Goal: Information Seeking & Learning: Check status

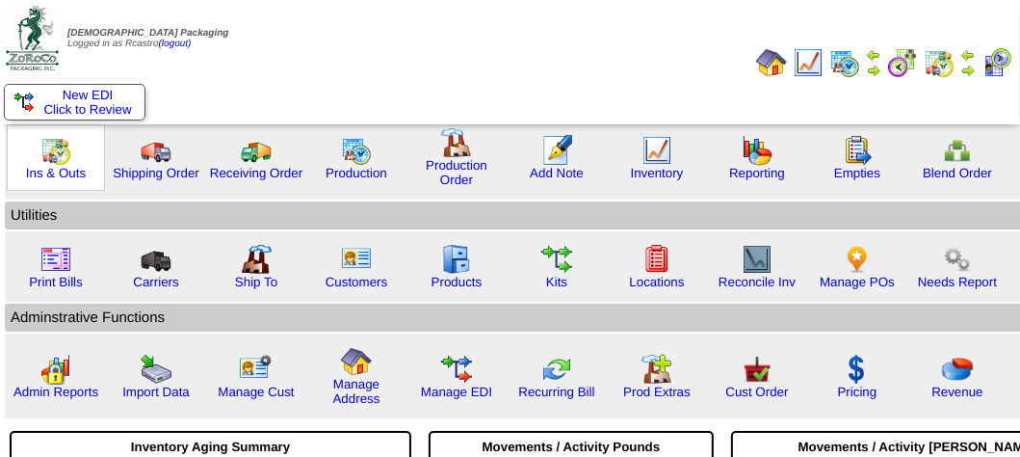
click at [48, 160] on img at bounding box center [55, 150] width 31 height 31
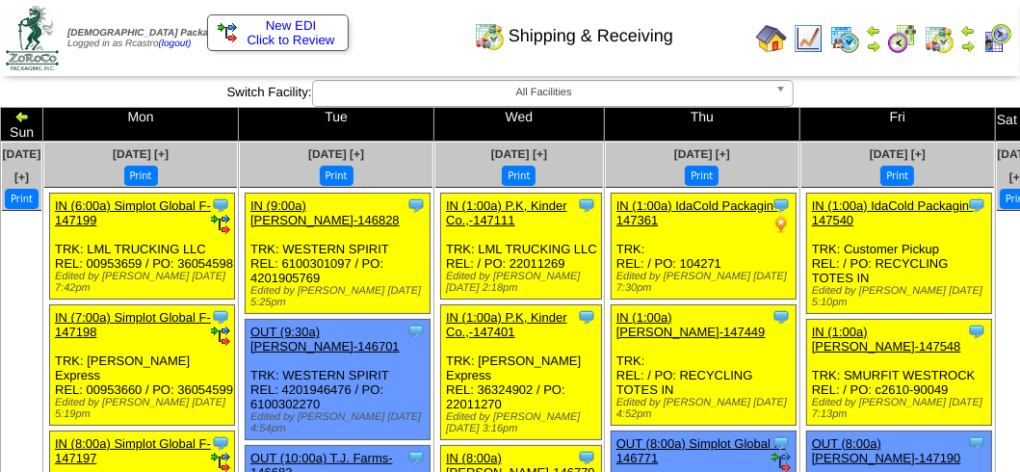
click at [999, 45] on img at bounding box center [996, 38] width 31 height 31
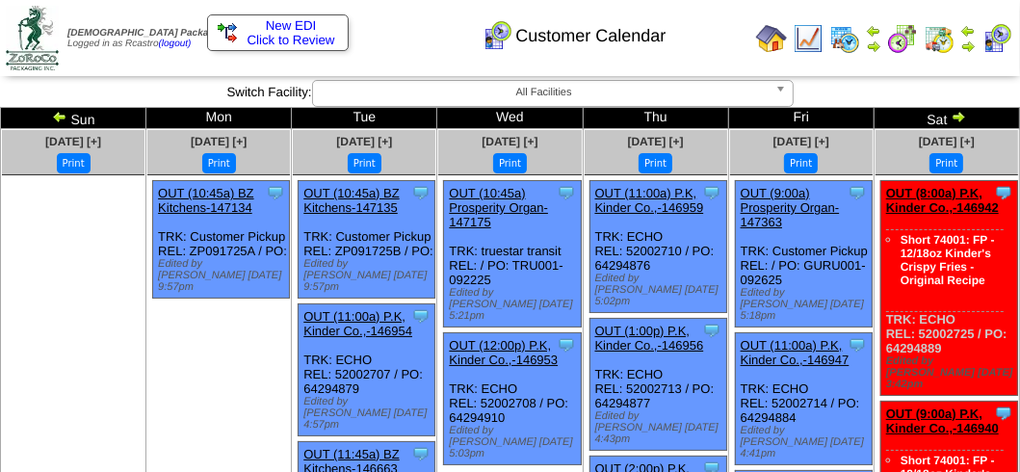
click at [428, 26] on div "Customer Calendar" at bounding box center [508, 29] width 582 height 53
click at [710, 31] on div "Customer Calendar" at bounding box center [508, 29] width 582 height 53
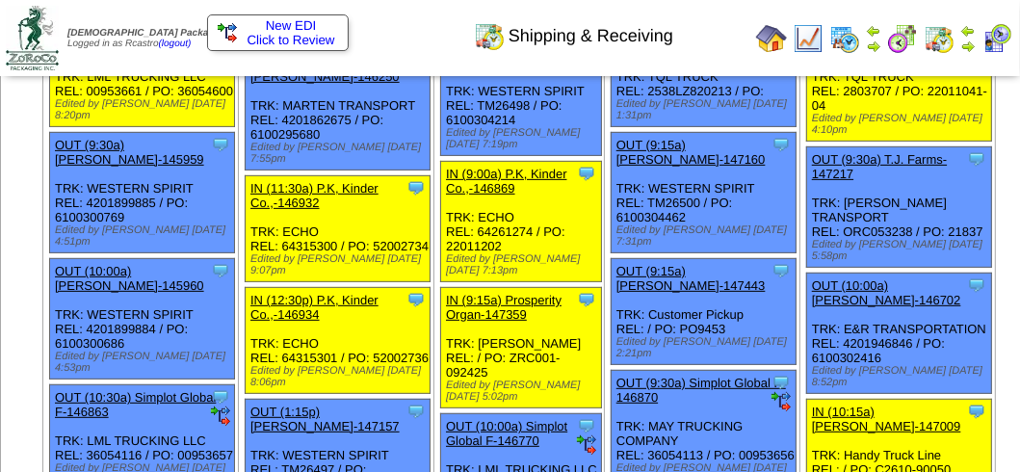
scroll to position [482, 0]
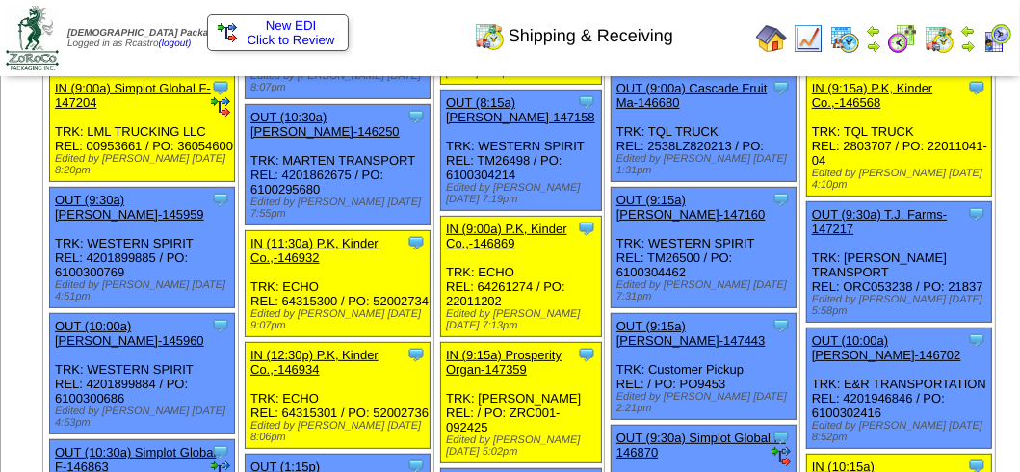
click at [1002, 28] on img at bounding box center [996, 38] width 31 height 31
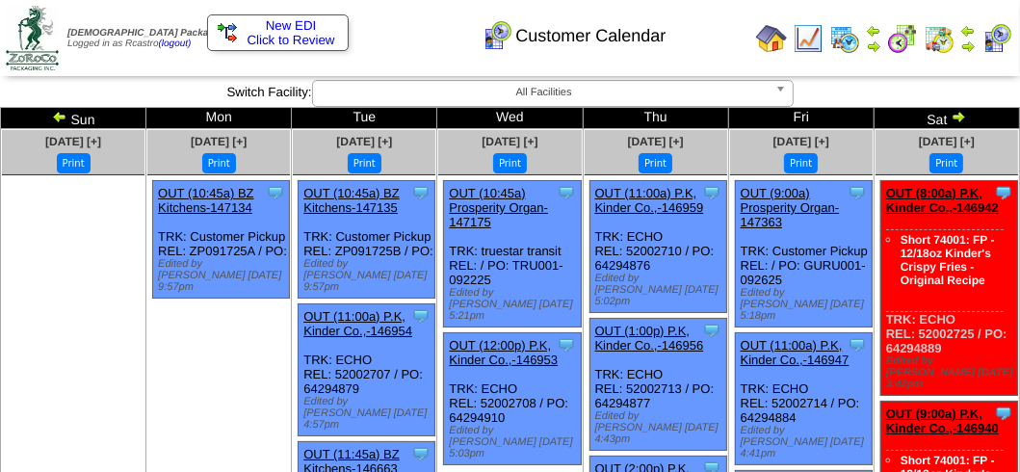
click at [990, 37] on img at bounding box center [996, 38] width 31 height 31
click at [971, 39] on img at bounding box center [967, 46] width 15 height 15
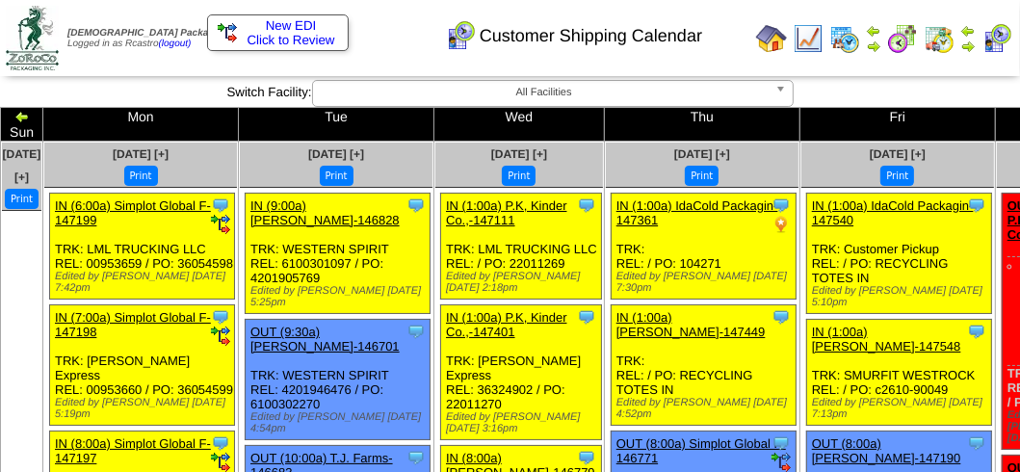
click at [936, 35] on img at bounding box center [939, 38] width 31 height 31
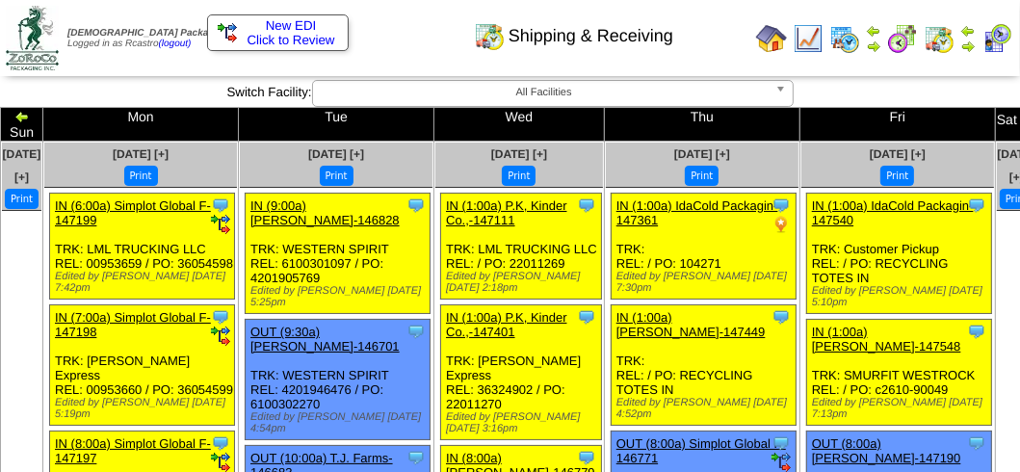
drag, startPoint x: 0, startPoint y: 0, endPoint x: 994, endPoint y: 38, distance: 994.6
click at [994, 37] on img at bounding box center [996, 38] width 31 height 31
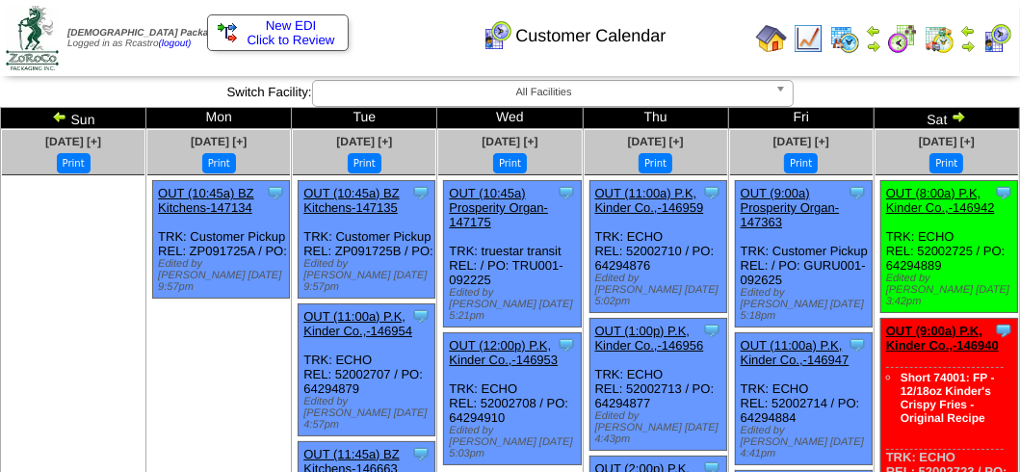
click at [414, 49] on div "Customer Calendar" at bounding box center [508, 29] width 582 height 53
click at [415, 50] on div "Customer Calendar" at bounding box center [508, 29] width 582 height 53
click at [413, 50] on div "Customer Calendar" at bounding box center [508, 29] width 582 height 53
click at [412, 50] on div "Customer Calendar" at bounding box center [508, 29] width 582 height 53
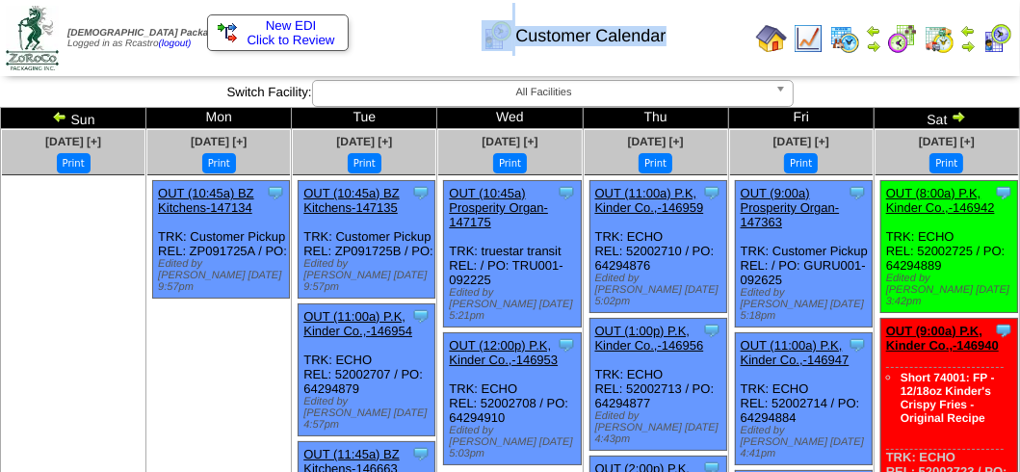
click at [412, 51] on div "Customer Calendar" at bounding box center [508, 29] width 582 height 53
click at [410, 51] on div "Customer Calendar" at bounding box center [508, 29] width 582 height 53
click at [408, 51] on div "Customer Calendar" at bounding box center [508, 29] width 582 height 53
click at [405, 49] on div "Customer Calendar" at bounding box center [508, 29] width 582 height 53
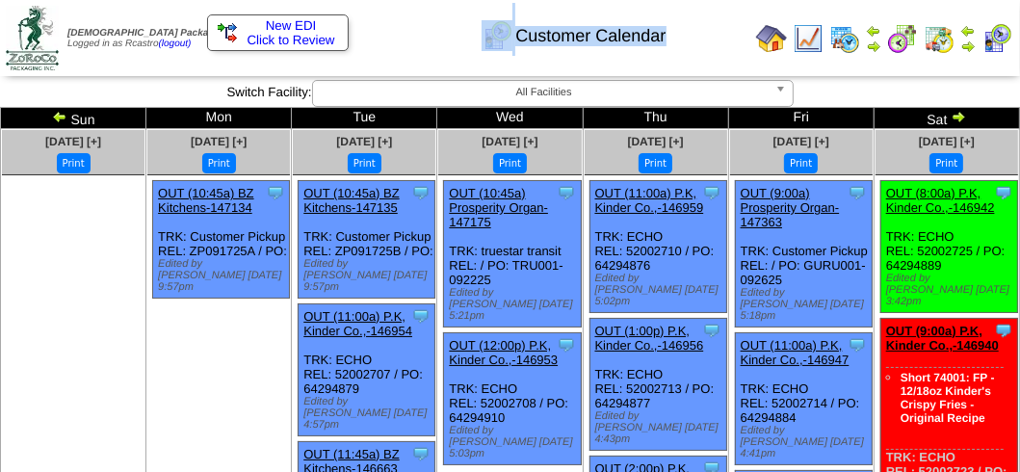
click at [405, 49] on div "Customer Calendar" at bounding box center [508, 29] width 582 height 53
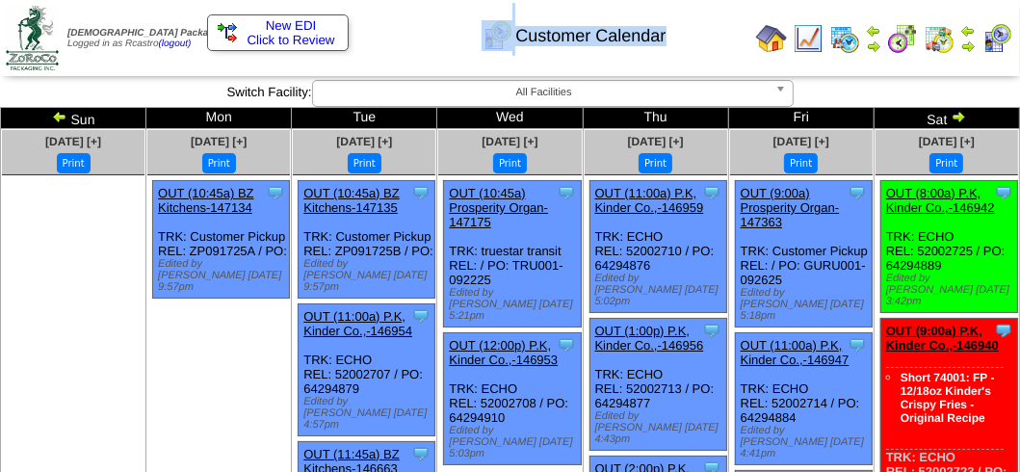
click at [405, 49] on div "Customer Calendar" at bounding box center [508, 29] width 582 height 53
click at [400, 39] on div "Customer Calendar" at bounding box center [508, 29] width 582 height 53
click at [410, 14] on div "Customer Calendar" at bounding box center [508, 29] width 582 height 53
drag, startPoint x: 440, startPoint y: 64, endPoint x: 446, endPoint y: 72, distance: 10.4
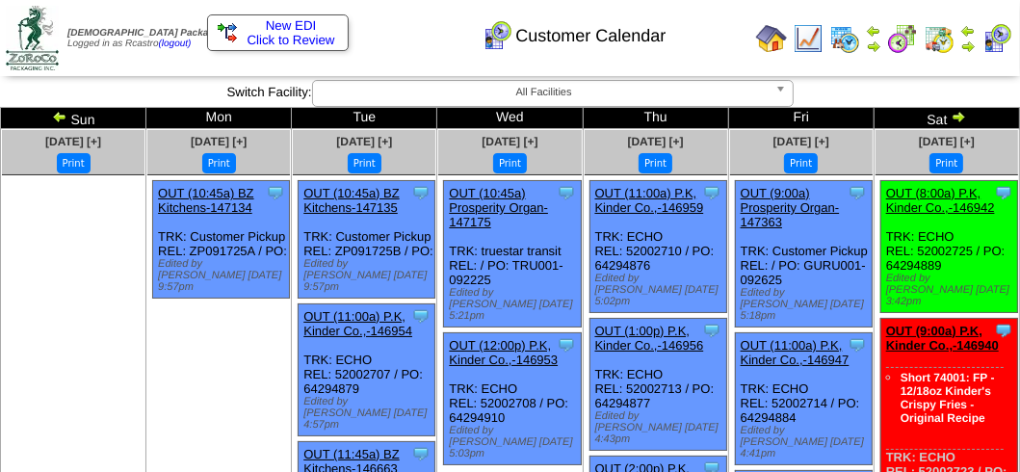
click at [447, 74] on table "Zoroco Packaging Logged in as Rcastro (logout) Print All" at bounding box center [510, 38] width 1020 height 76
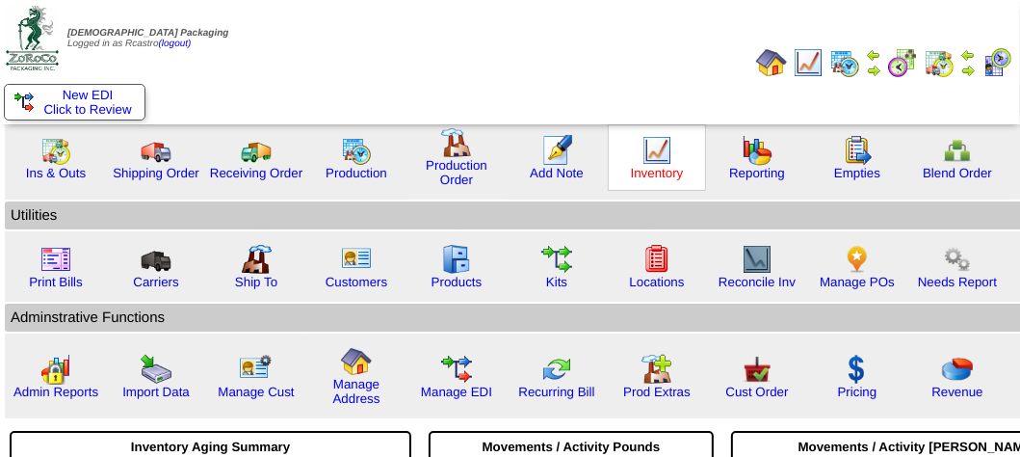
click at [645, 166] on link "Inventory" at bounding box center [657, 173] width 53 height 14
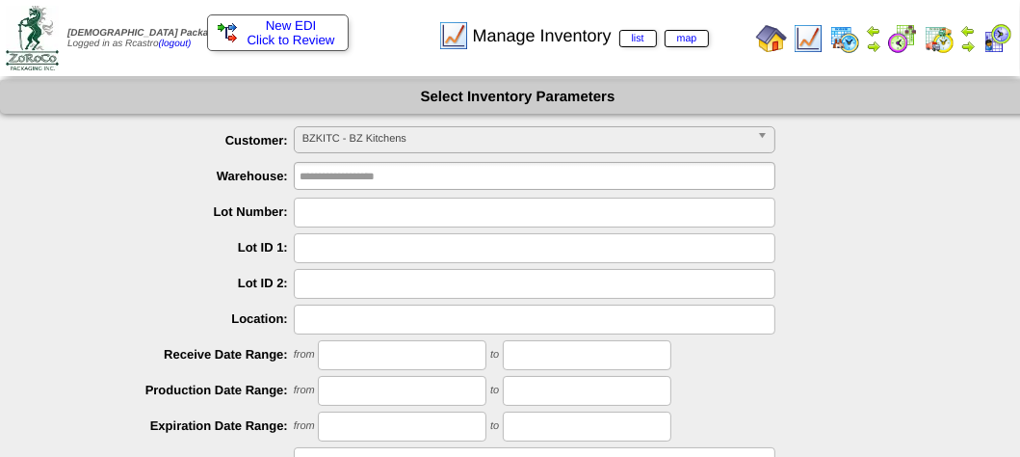
click at [443, 153] on div "BZKITC - BZ Kitchens" at bounding box center [535, 139] width 482 height 27
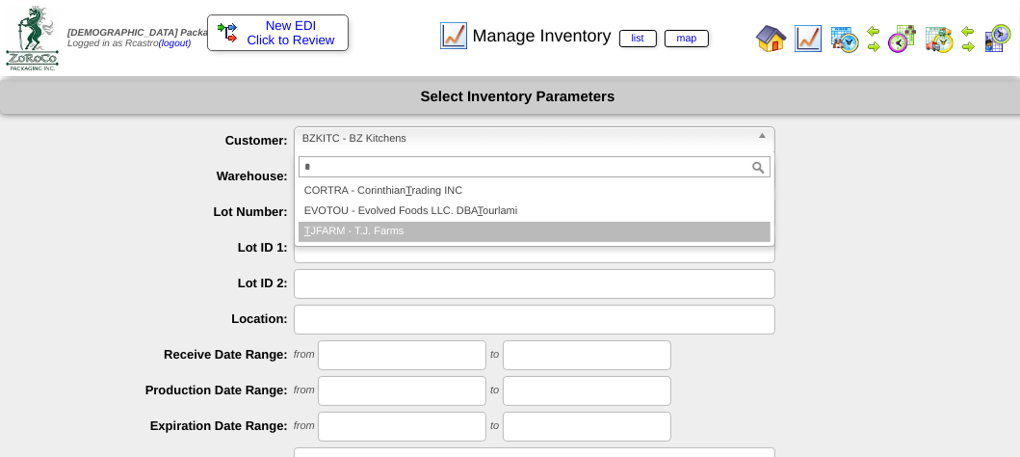
type input "*"
click at [374, 230] on li "T JFARM - T.J. Farms" at bounding box center [535, 232] width 472 height 20
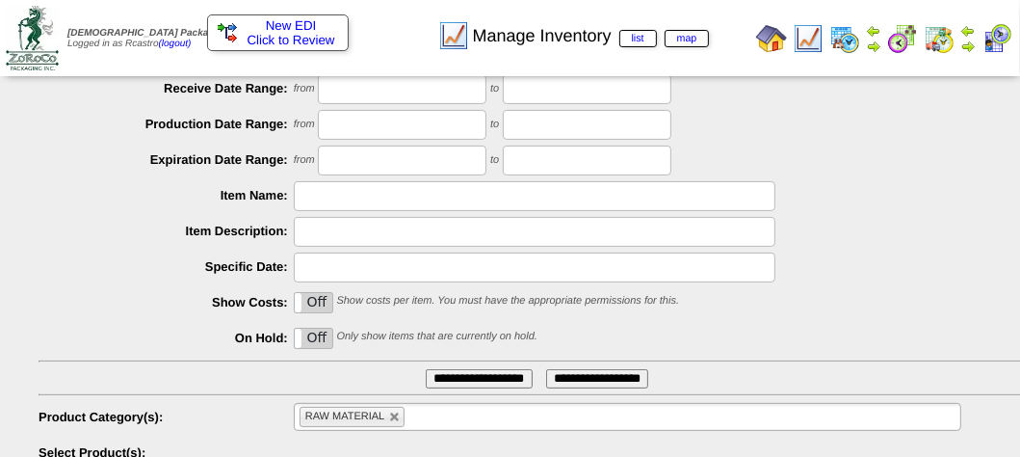
scroll to position [346, 0]
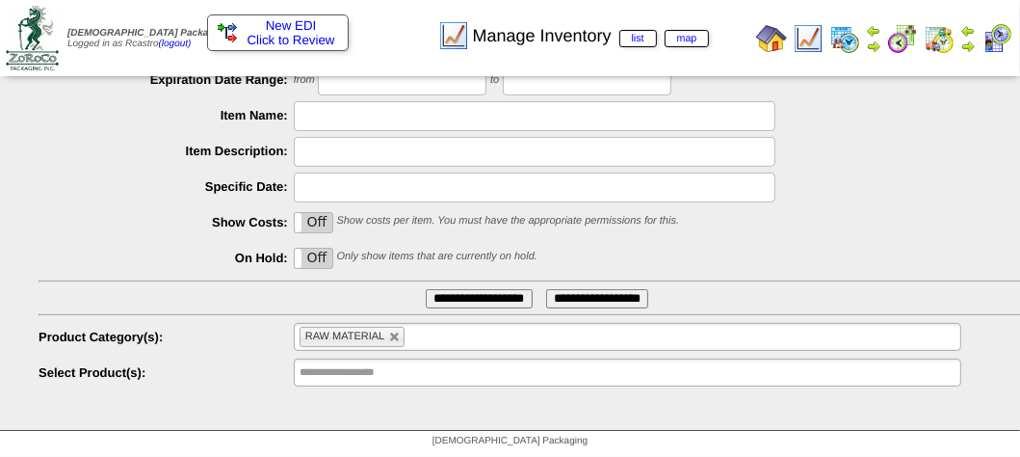
click at [391, 345] on li "RAW MATERIAL" at bounding box center [353, 336] width 106 height 20
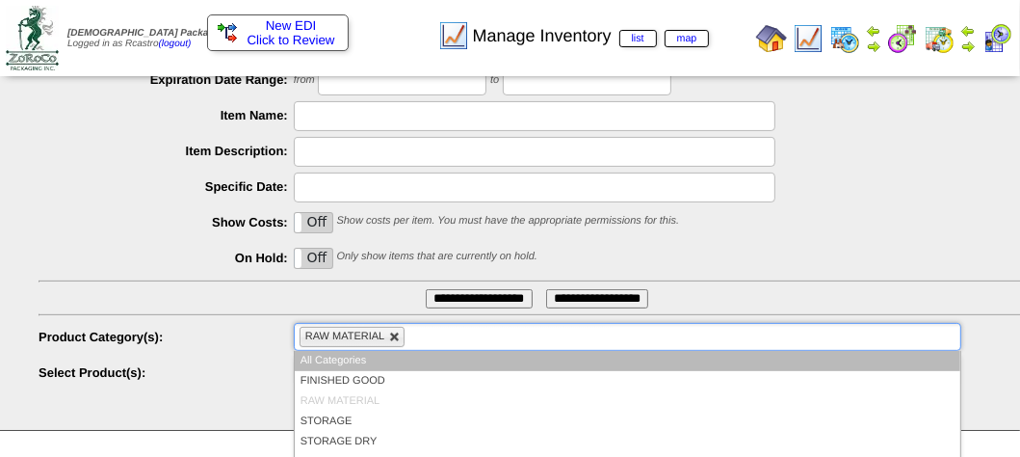
click at [391, 337] on link at bounding box center [395, 337] width 12 height 12
click at [391, 337] on ul at bounding box center [627, 337] width 667 height 28
click at [367, 368] on li "All Categories" at bounding box center [628, 361] width 666 height 20
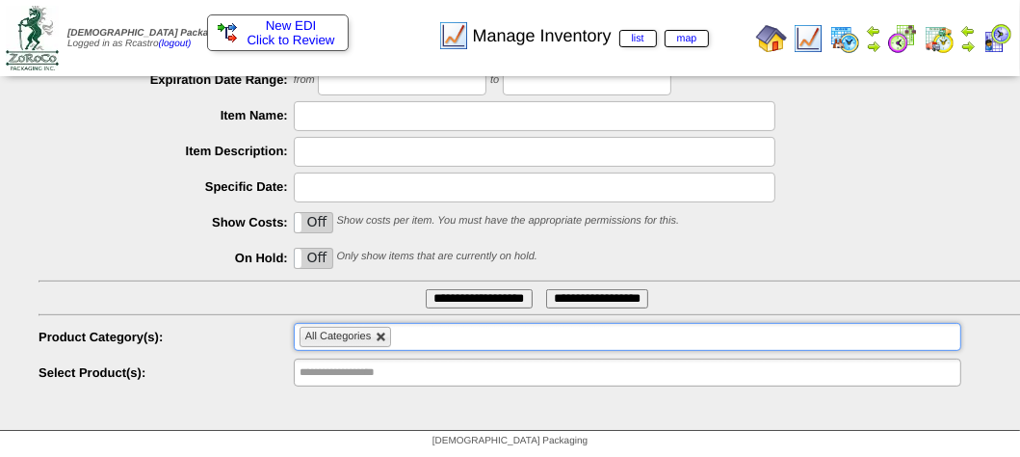
click at [386, 338] on link at bounding box center [382, 337] width 12 height 12
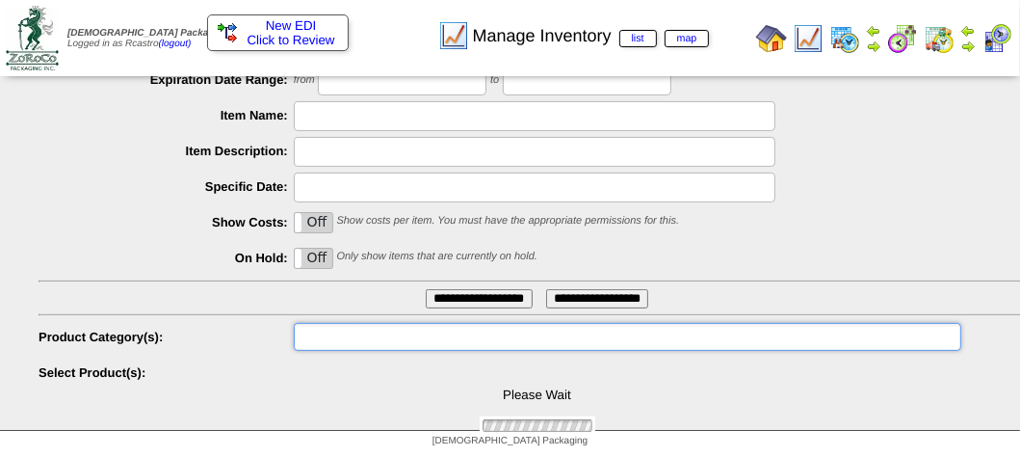
click at [373, 344] on ul at bounding box center [627, 337] width 667 height 28
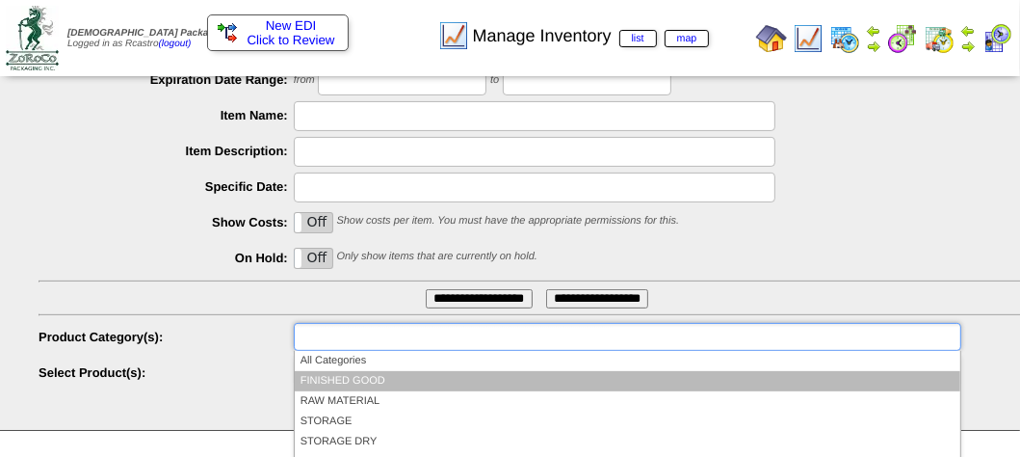
click at [356, 385] on li "FINISHED GOOD" at bounding box center [628, 381] width 666 height 20
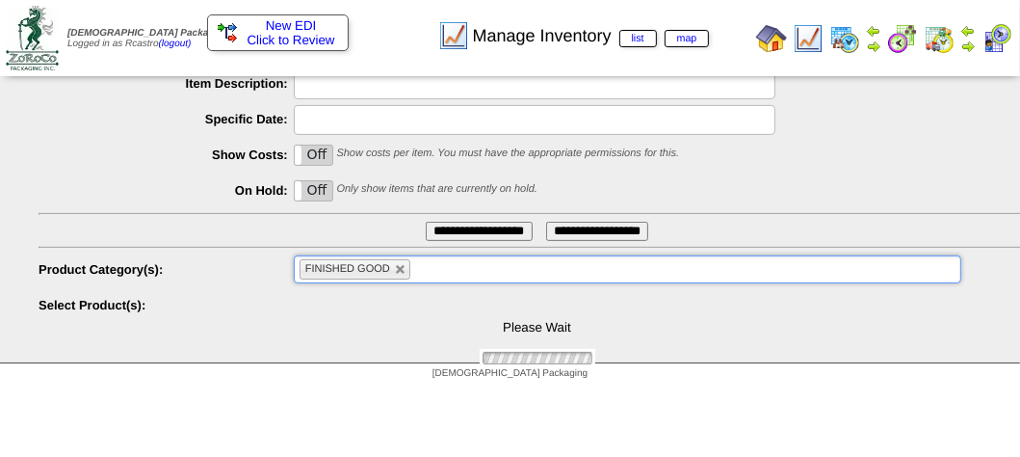
scroll to position [471, 0]
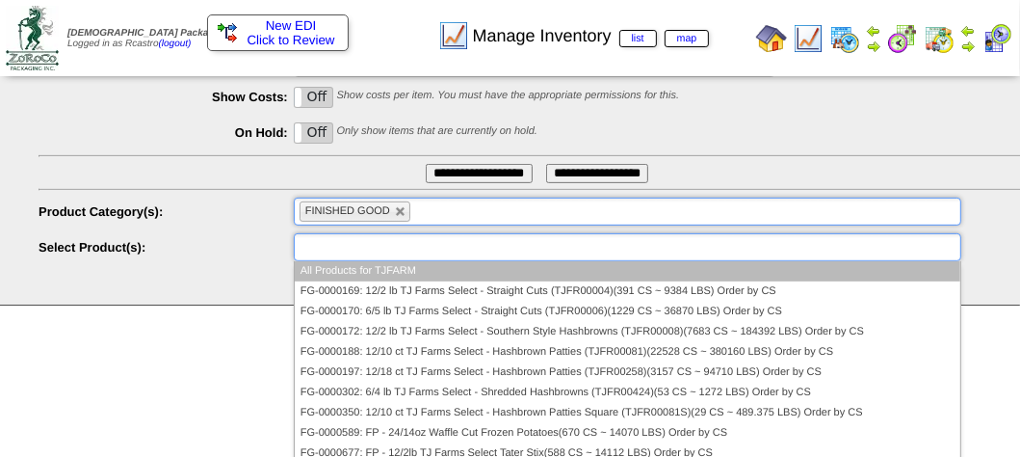
click at [366, 248] on input "text" at bounding box center [361, 247] width 123 height 24
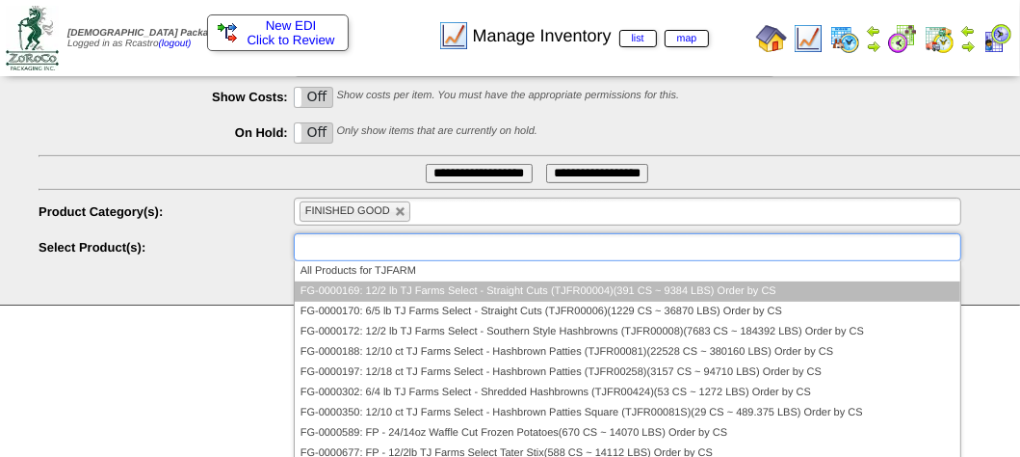
click at [371, 292] on li "FG-0000169: 12/2 lb TJ Farms Select - Straight Cuts (TJFR00004)(391 CS ~ 9384 L…" at bounding box center [628, 291] width 666 height 20
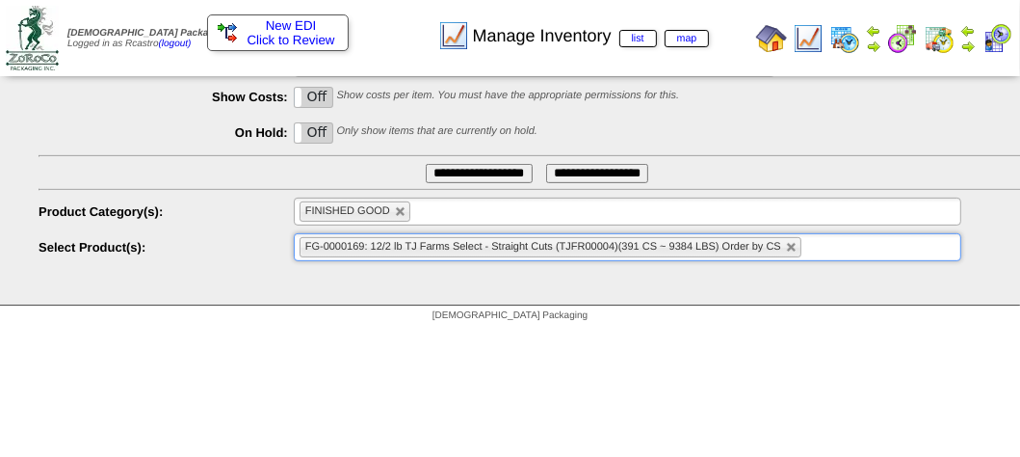
click at [458, 165] on input "**********" at bounding box center [479, 173] width 107 height 19
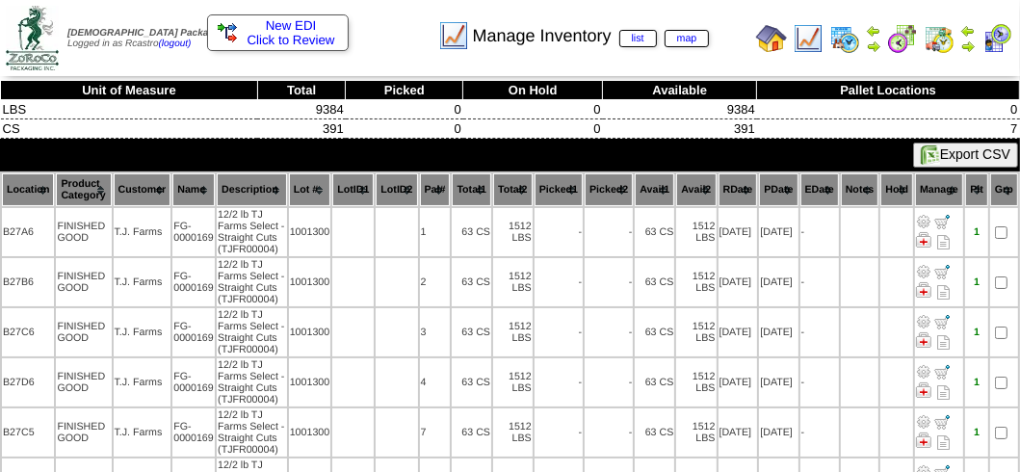
click at [27, 187] on th "Location" at bounding box center [28, 189] width 52 height 33
click at [412, 39] on div "Manage Inventory list map" at bounding box center [508, 29] width 582 height 53
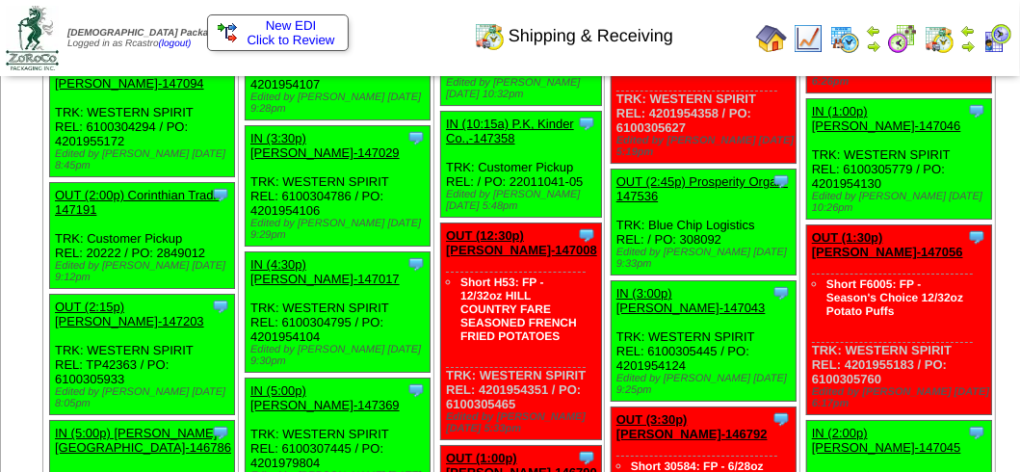
scroll to position [4538, 0]
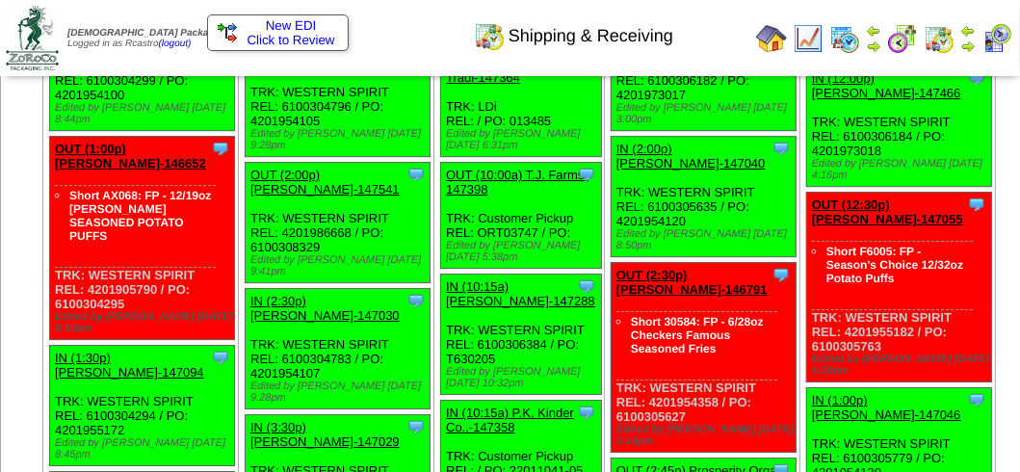
click at [990, 43] on img at bounding box center [996, 38] width 31 height 31
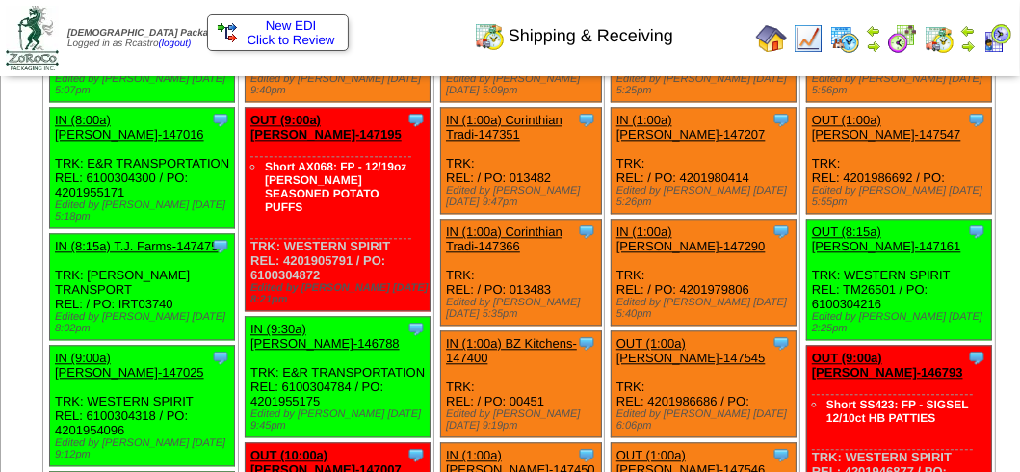
scroll to position [3093, 0]
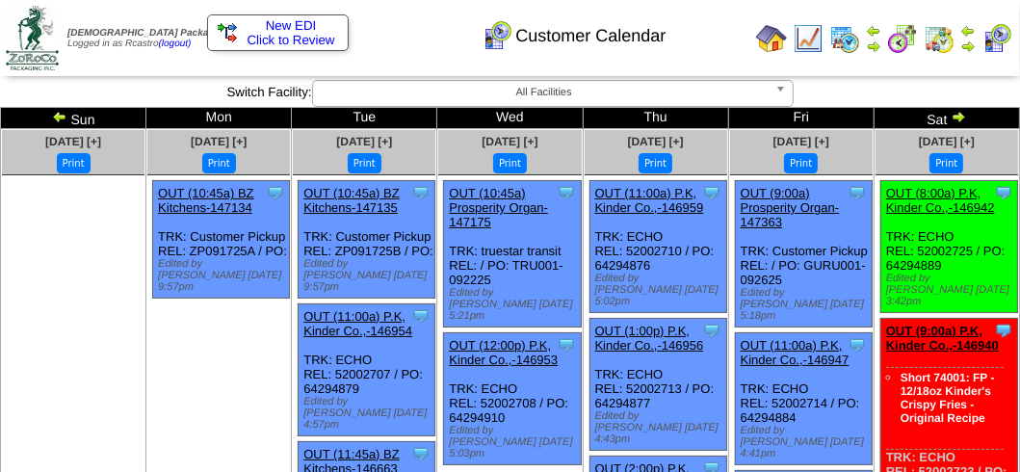
click at [420, 38] on div "Customer Calendar" at bounding box center [508, 29] width 582 height 53
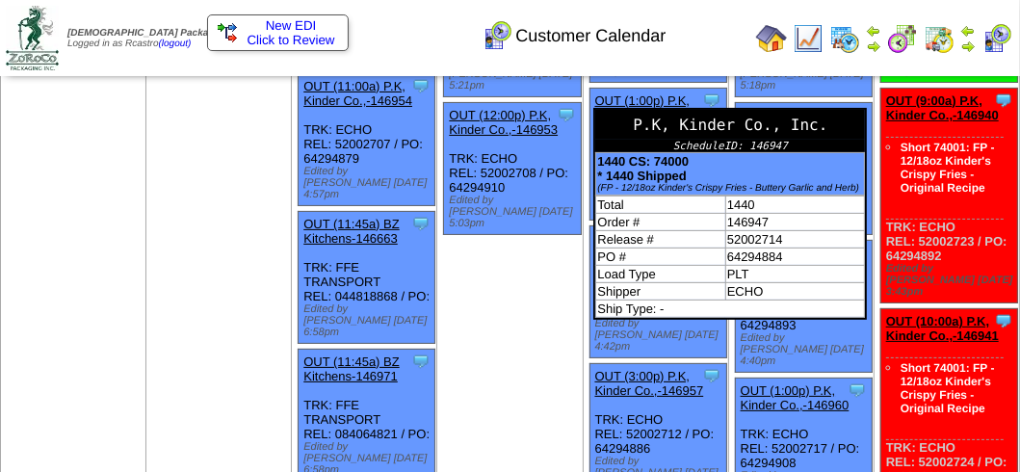
scroll to position [385, 0]
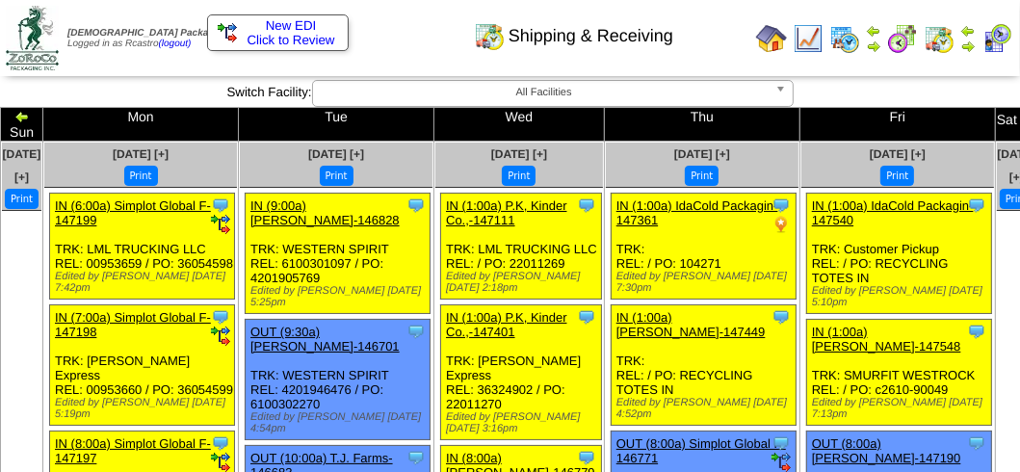
click at [409, 57] on td "Print All" at bounding box center [511, 38] width 475 height 72
